Goal: Book appointment/travel/reservation

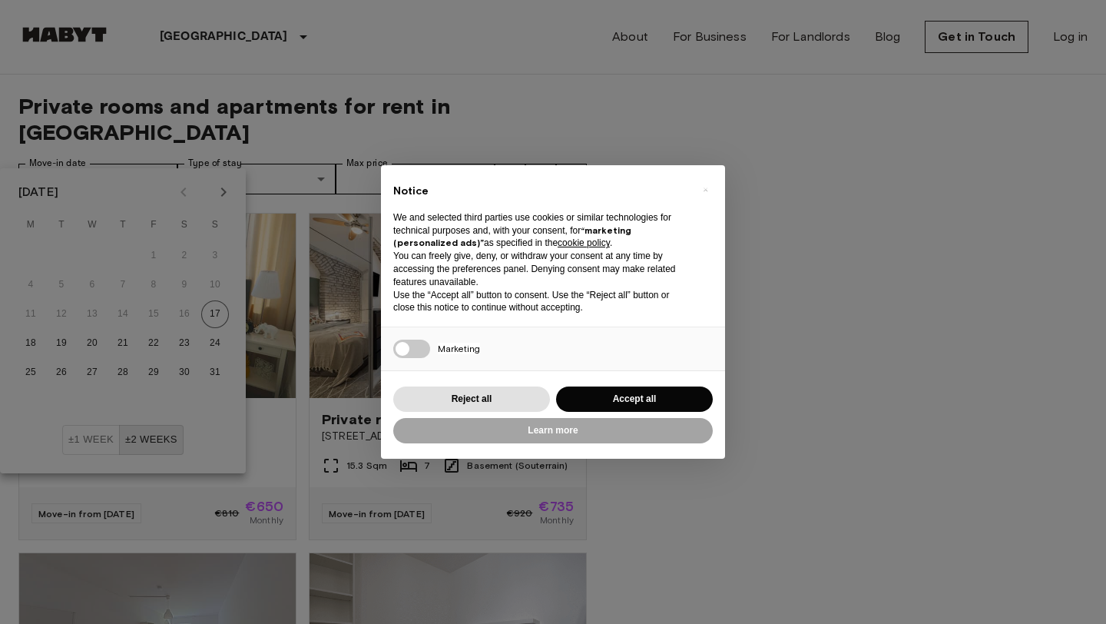
scroll to position [69, 0]
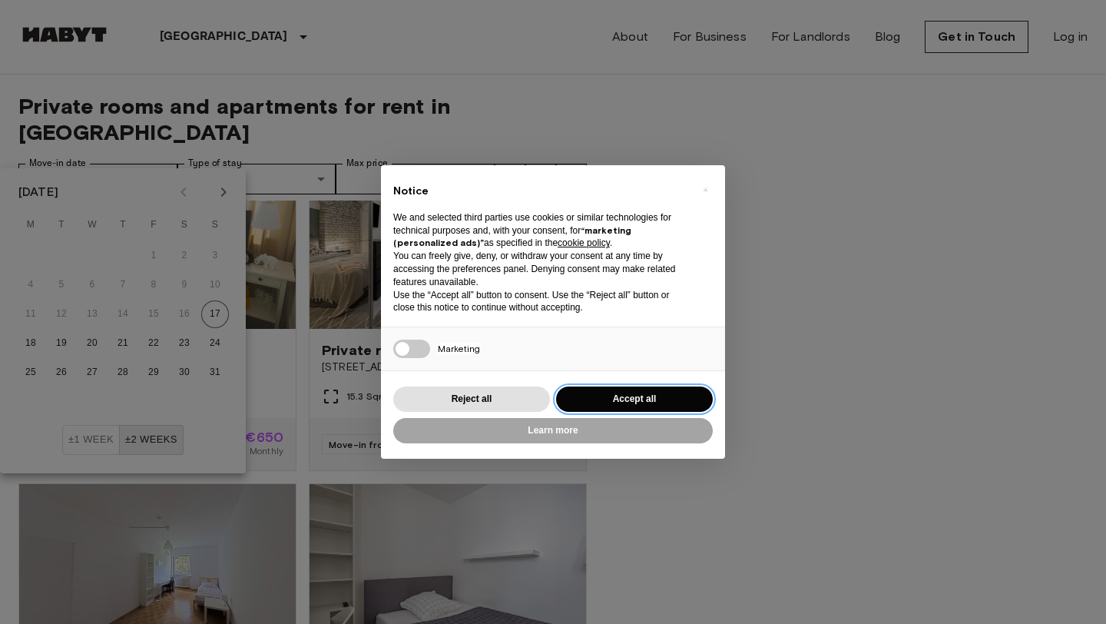
click at [634, 406] on button "Accept all" at bounding box center [634, 398] width 157 height 25
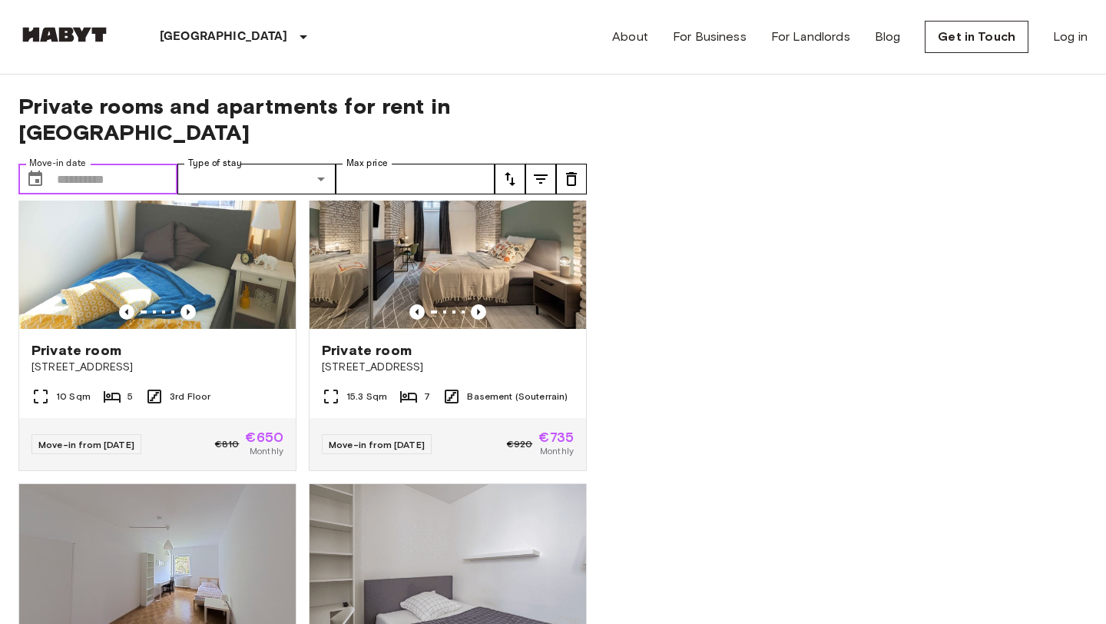
scroll to position [0, 0]
click at [132, 164] on input "Move-in date" at bounding box center [117, 179] width 121 height 31
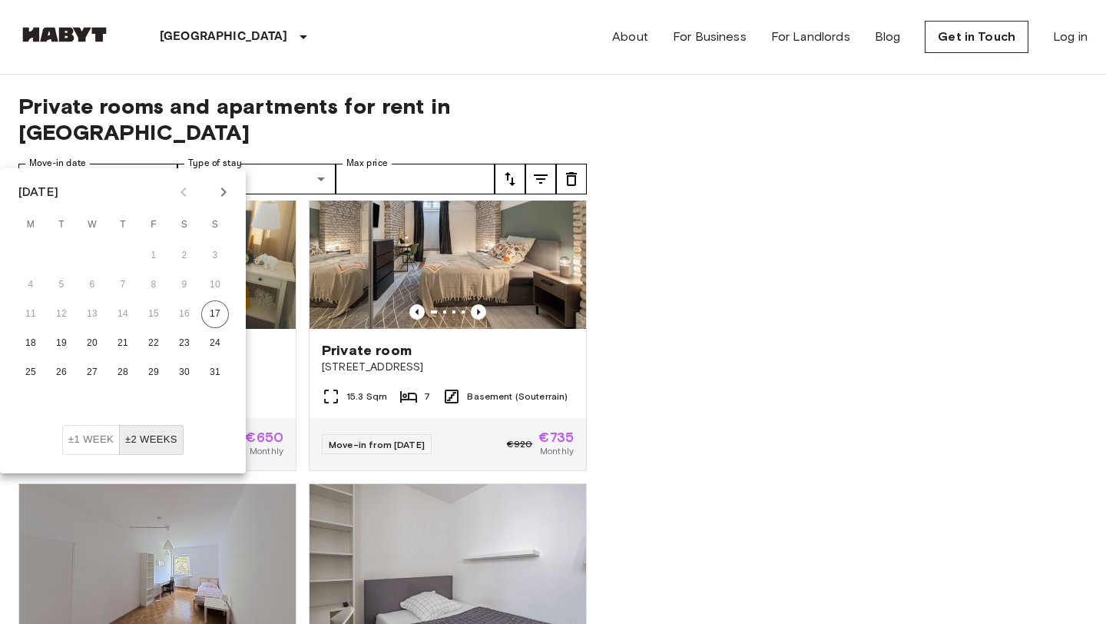
click at [224, 198] on icon "Next month" at bounding box center [223, 192] width 18 height 18
click at [229, 188] on icon "Next month" at bounding box center [223, 192] width 18 height 18
click at [94, 257] on button "1" at bounding box center [92, 256] width 28 height 28
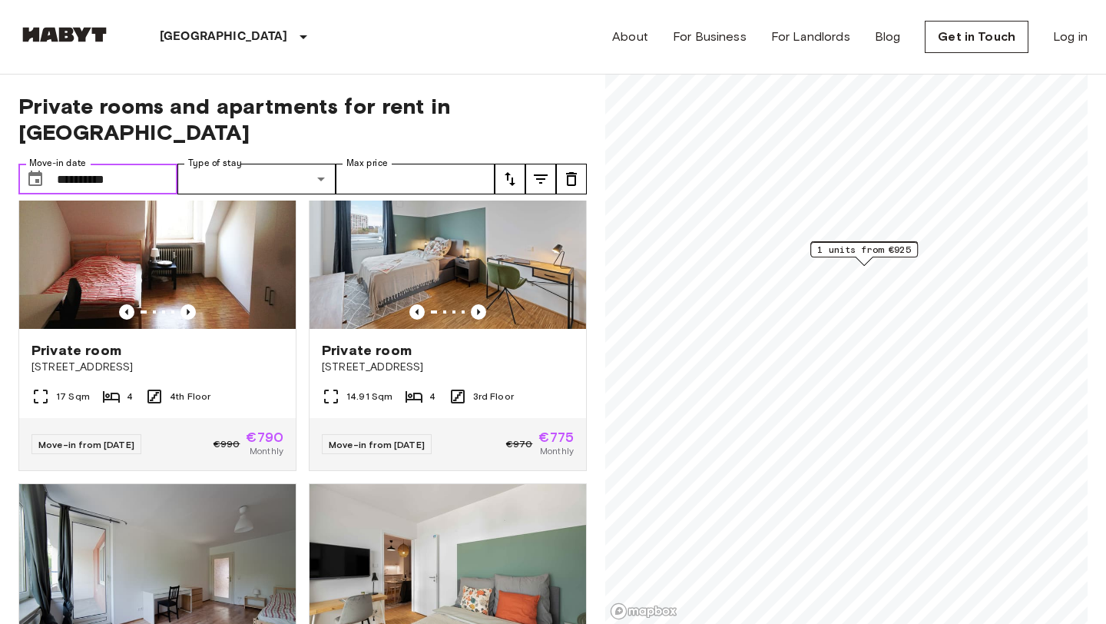
type input "**********"
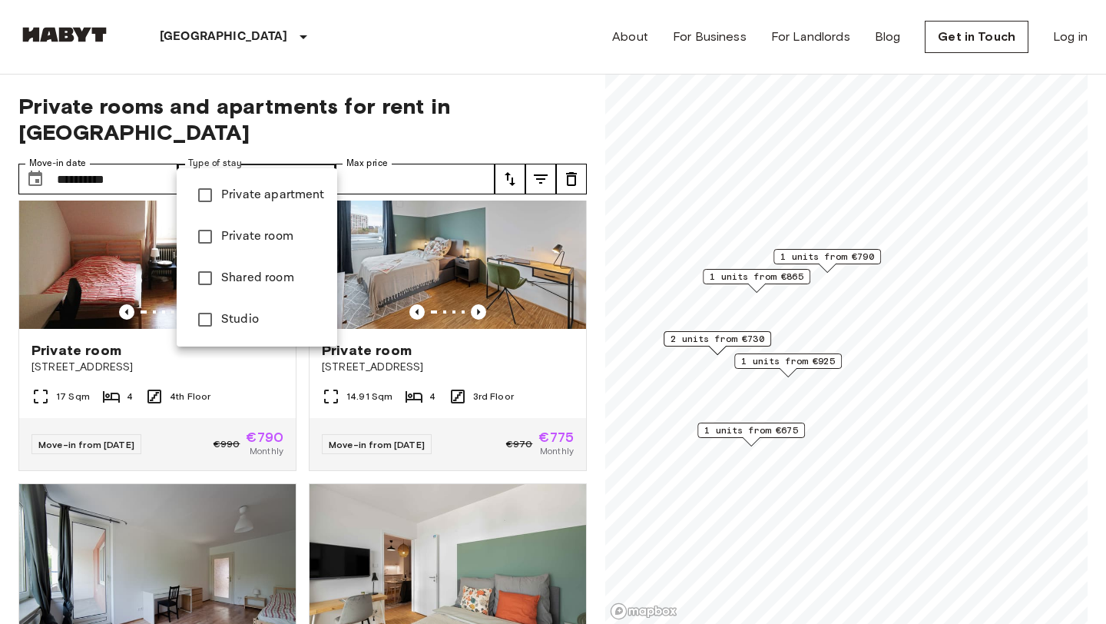
click at [147, 125] on div at bounding box center [553, 312] width 1106 height 624
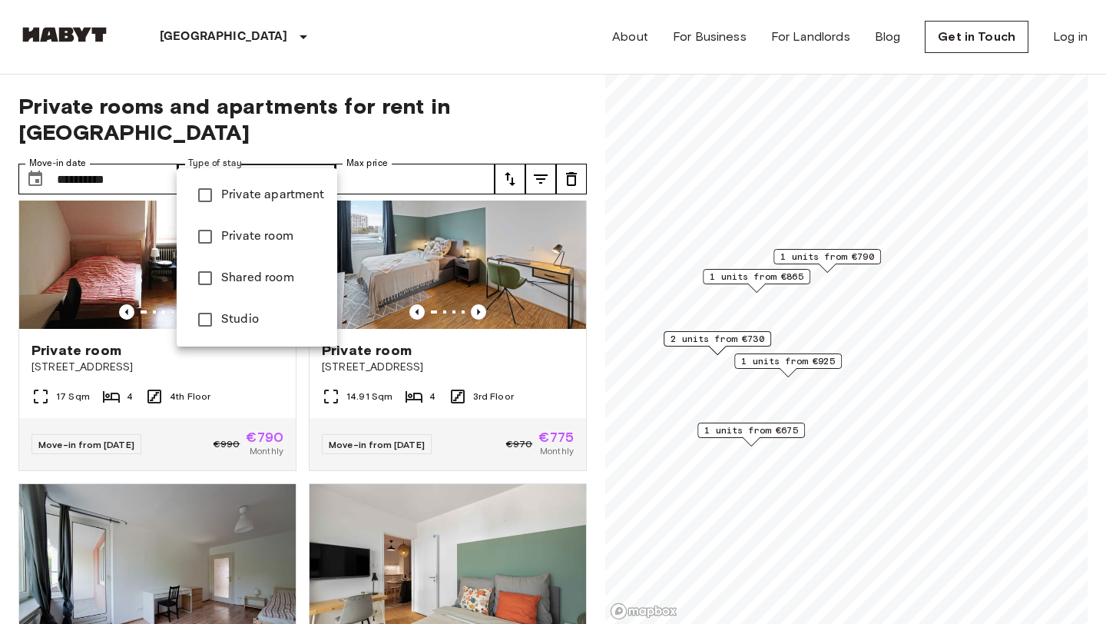
type input "**********"
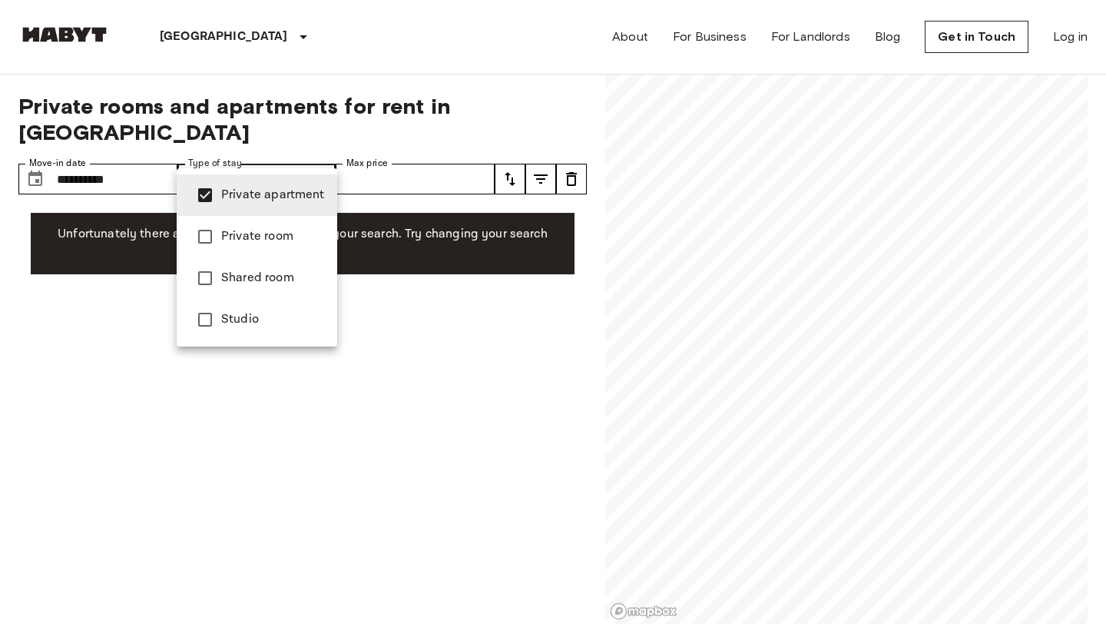
click at [442, 324] on div at bounding box center [553, 312] width 1106 height 624
